Goal: Task Accomplishment & Management: Use online tool/utility

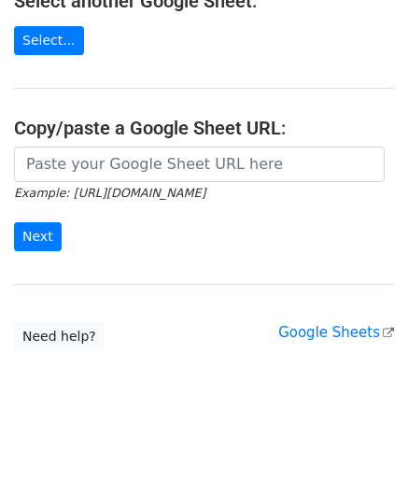
scroll to position [245, 0]
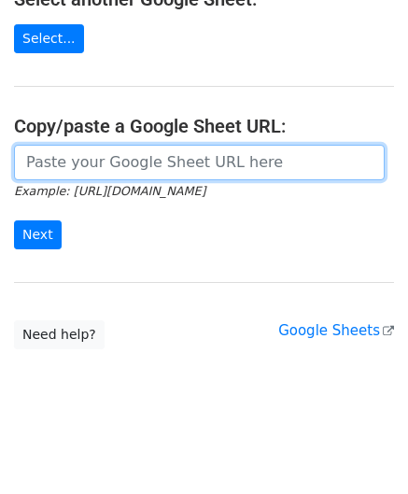
click at [82, 177] on input "url" at bounding box center [199, 162] width 371 height 35
paste input "[URL][DOMAIN_NAME]"
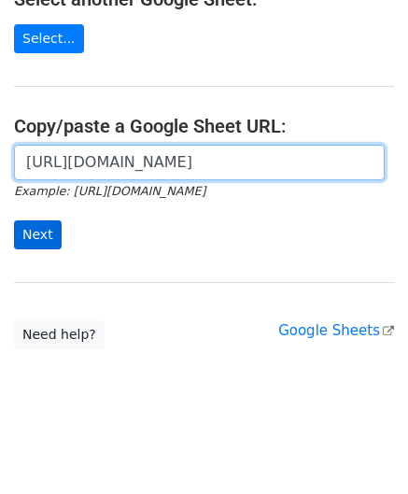
scroll to position [0, 415]
type input "[URL][DOMAIN_NAME]"
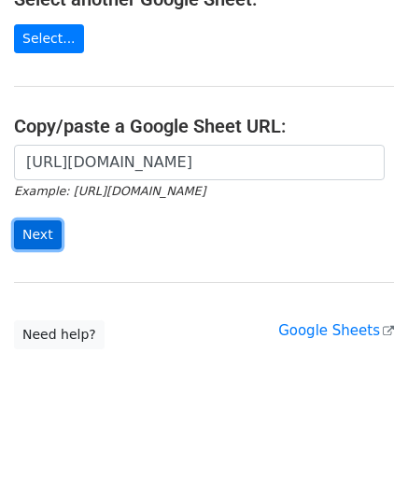
click at [33, 232] on input "Next" at bounding box center [38, 234] width 48 height 29
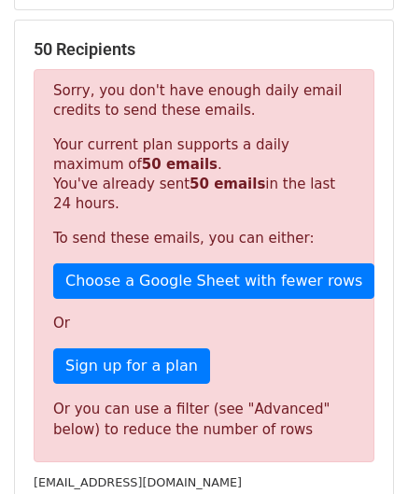
scroll to position [630, 0]
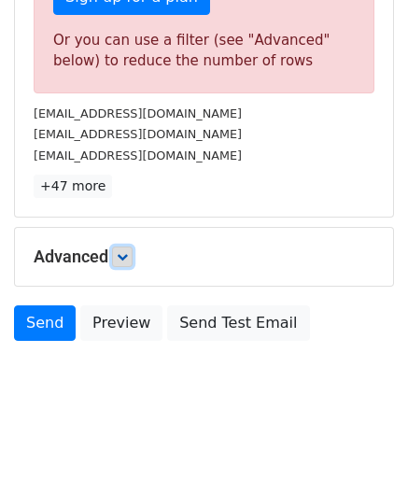
click at [119, 248] on link at bounding box center [122, 257] width 21 height 21
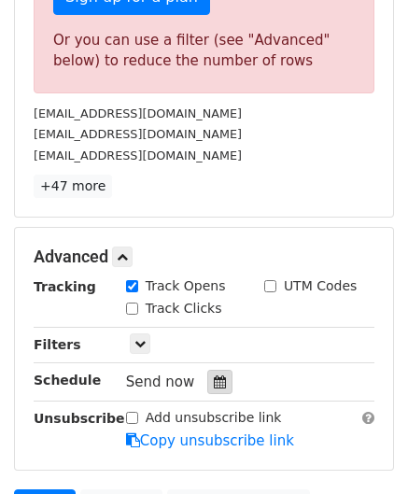
click at [214, 376] on icon at bounding box center [220, 381] width 12 height 13
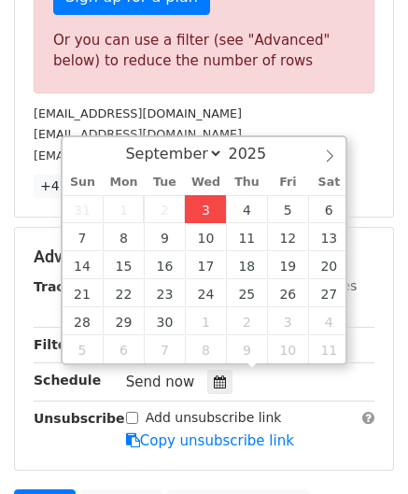
type input "2025-09-03 12:00"
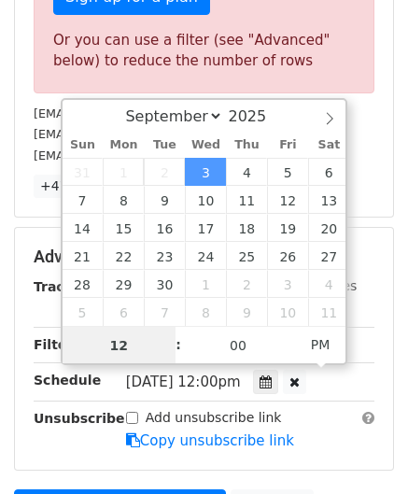
paste input "6"
type input "6"
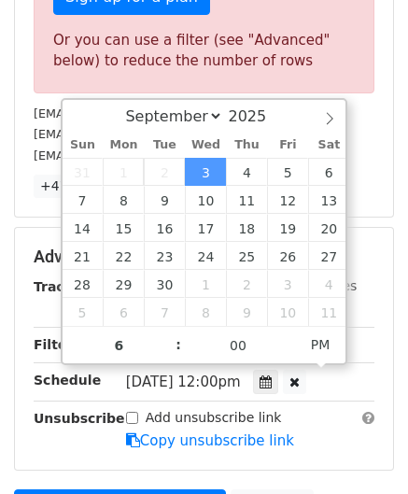
type input "2025-09-03 18:00"
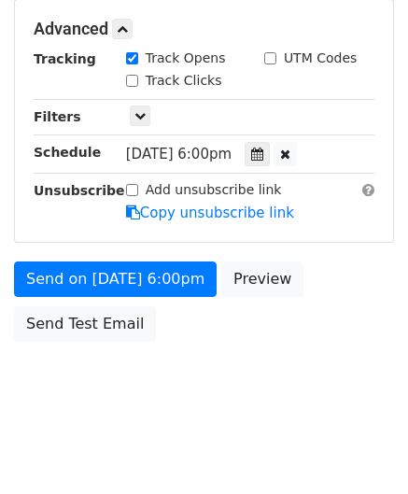
scroll to position [746, 0]
